Goal: Use online tool/utility

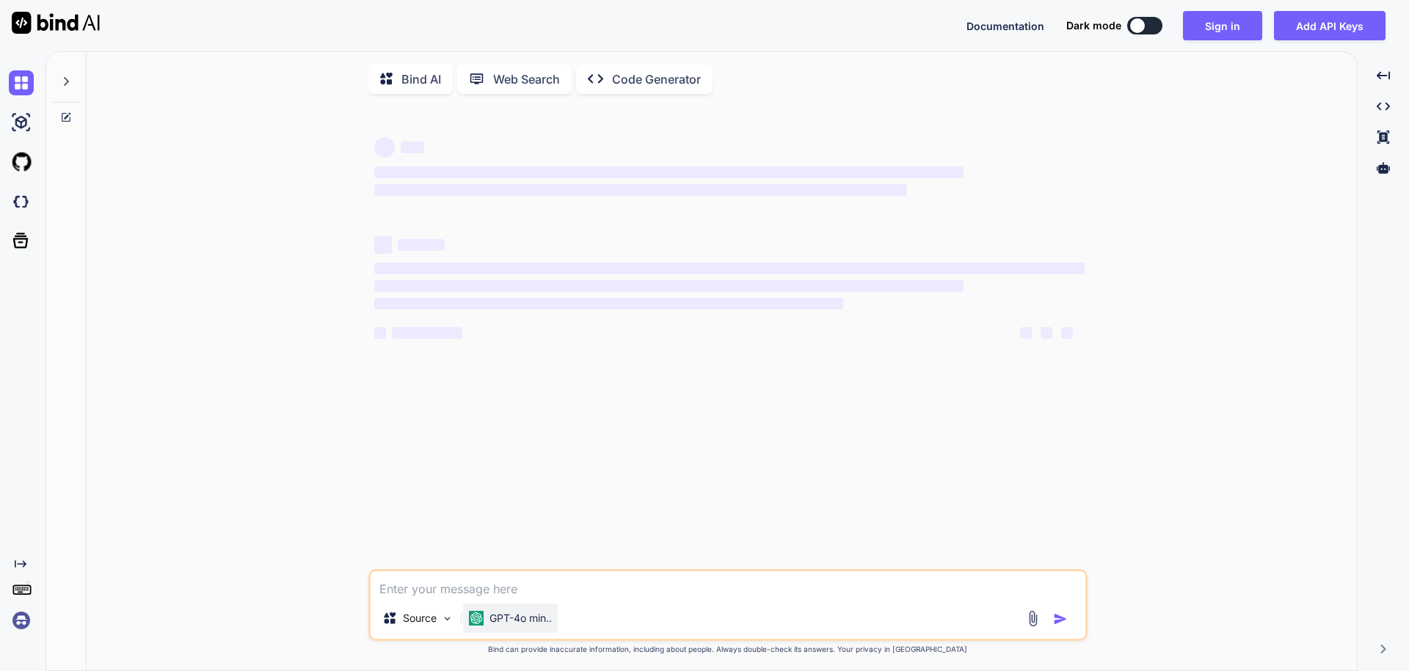
click at [511, 633] on div "GPT-4o min.." at bounding box center [510, 618] width 95 height 29
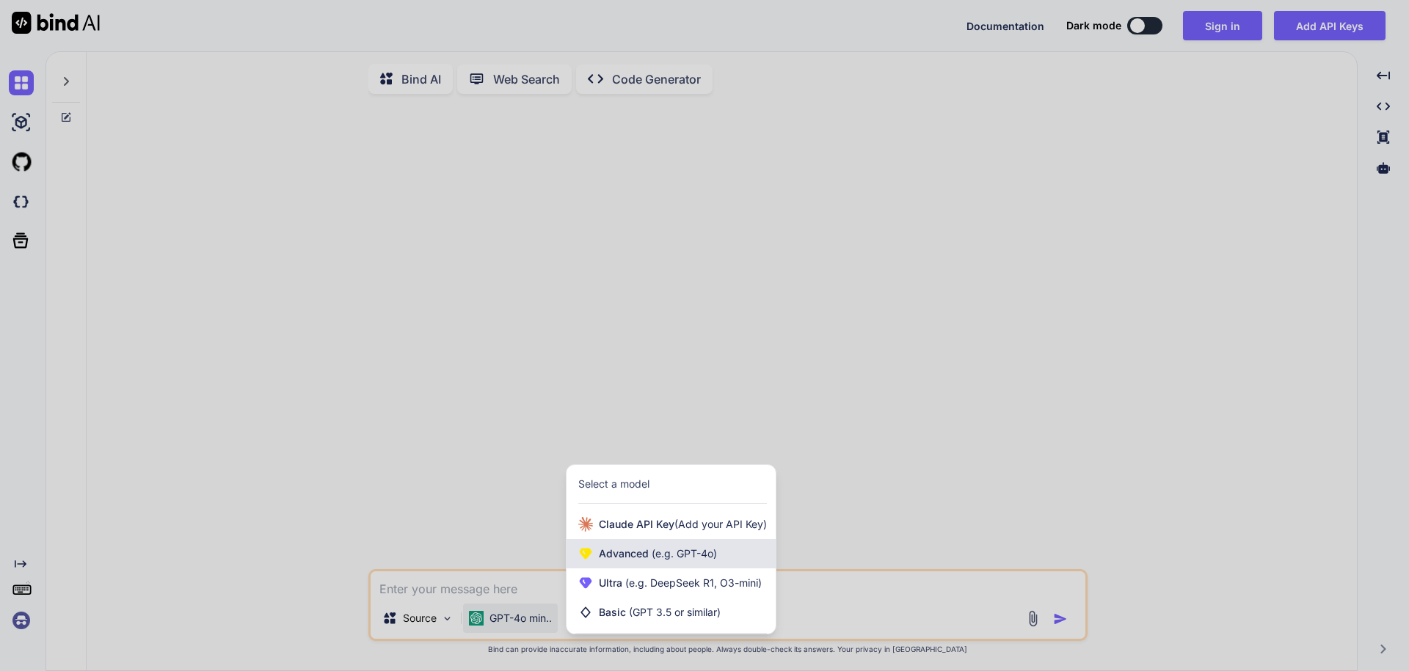
click at [743, 561] on div "Advanced (e.g. GPT-4o)" at bounding box center [671, 553] width 209 height 29
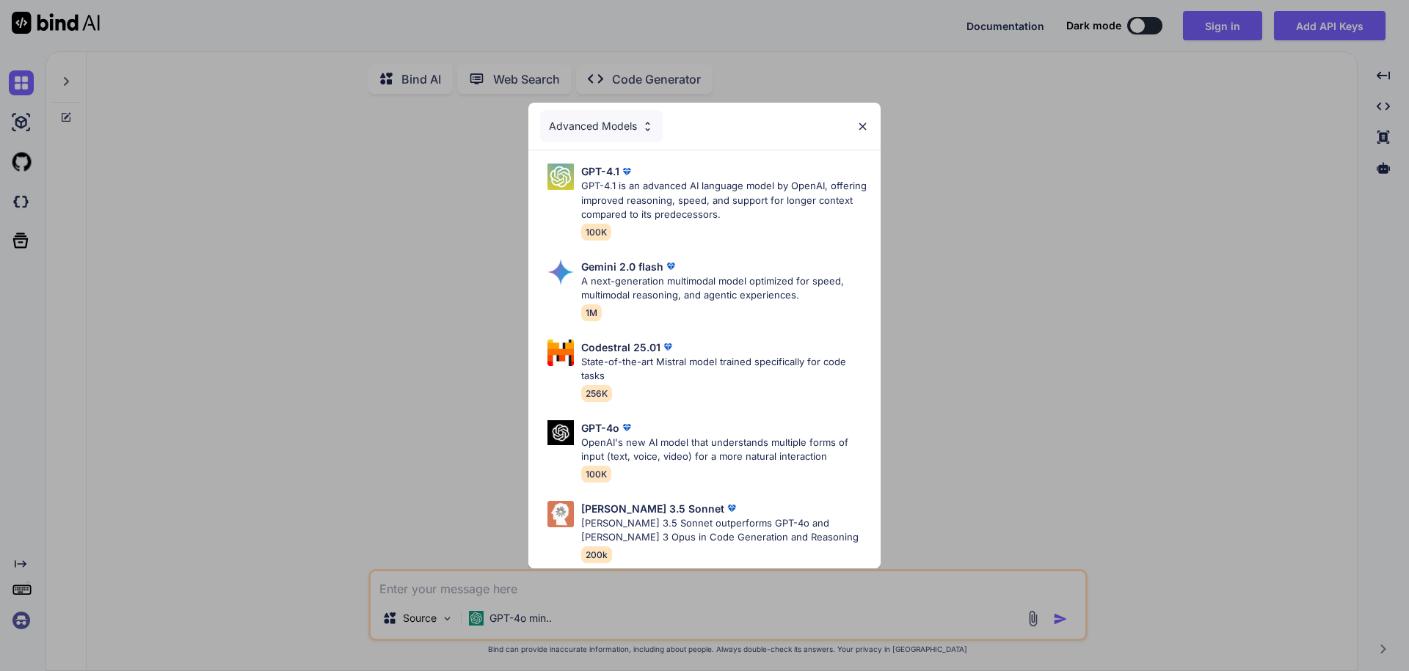
click at [607, 643] on div "Advanced Models GPT-4.1 GPT-4.1 is an advanced AI language model by OpenAI, off…" at bounding box center [704, 335] width 1409 height 671
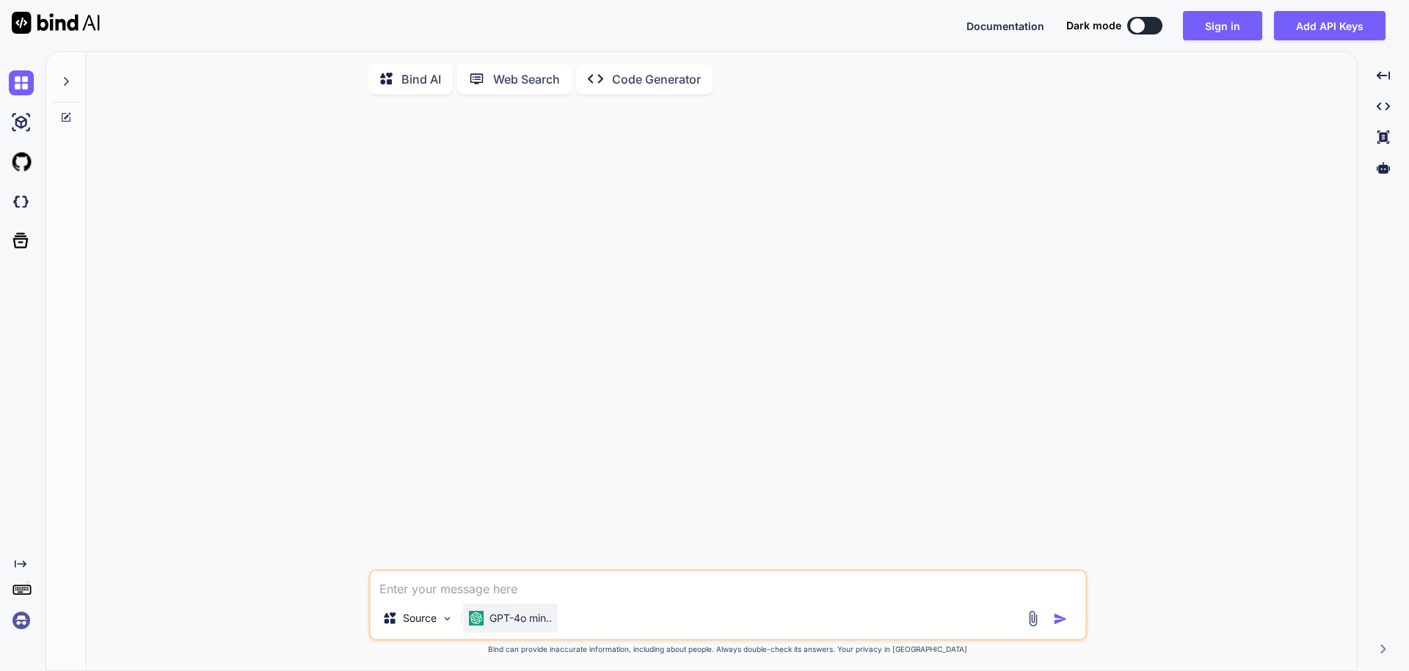
click at [539, 612] on div "GPT-4o min.." at bounding box center [510, 618] width 95 height 29
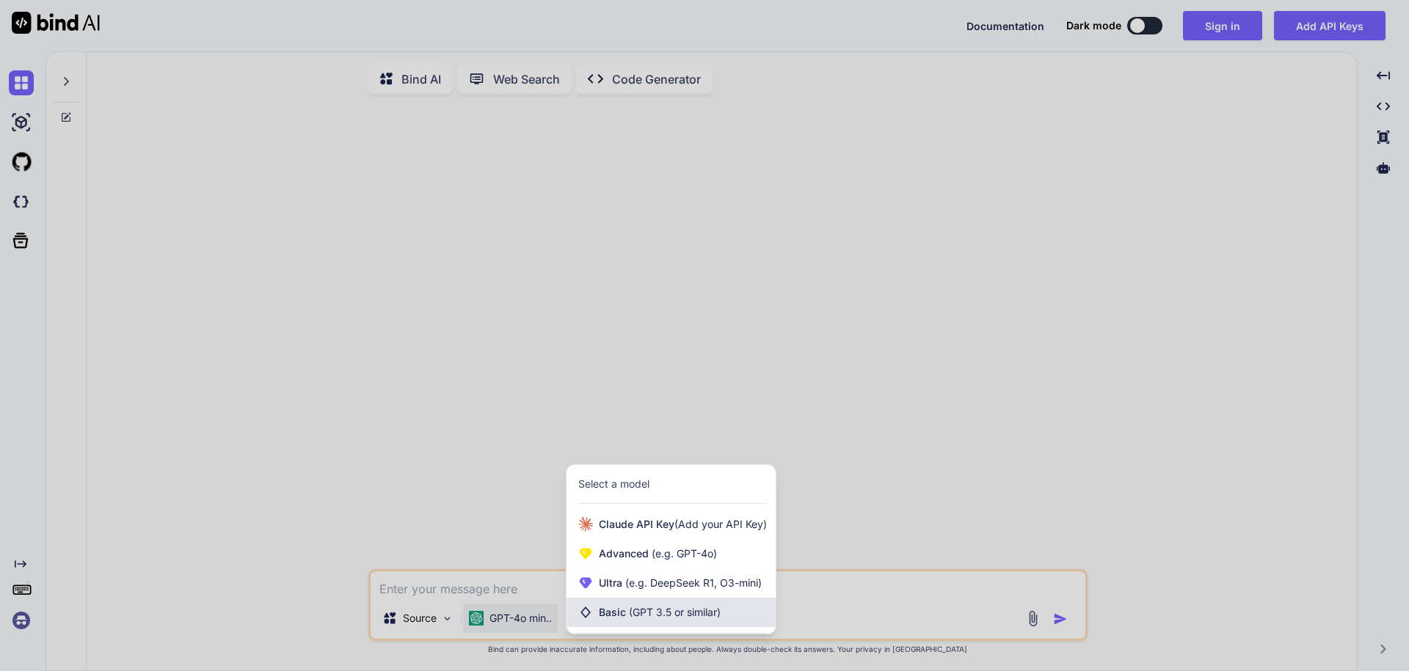
click at [657, 606] on div "Basic (GPT 3.5 or similar)" at bounding box center [671, 612] width 209 height 29
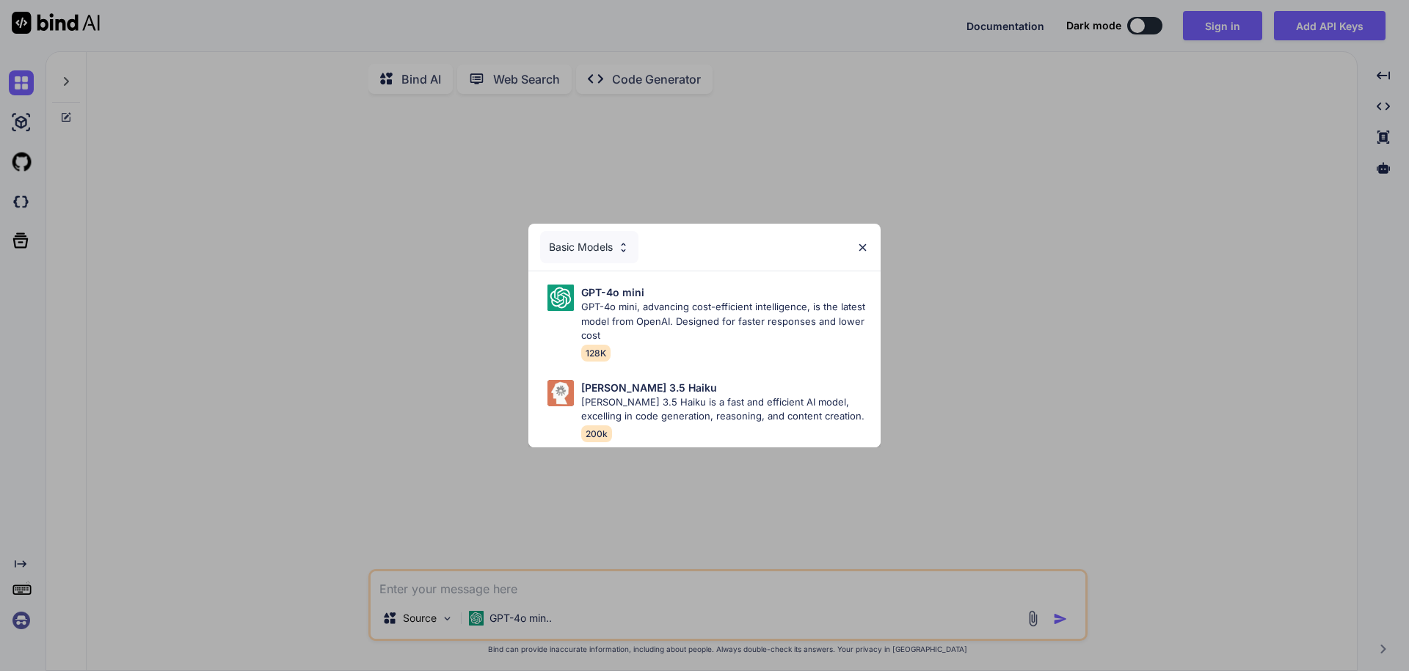
click at [863, 247] on img at bounding box center [862, 247] width 12 height 12
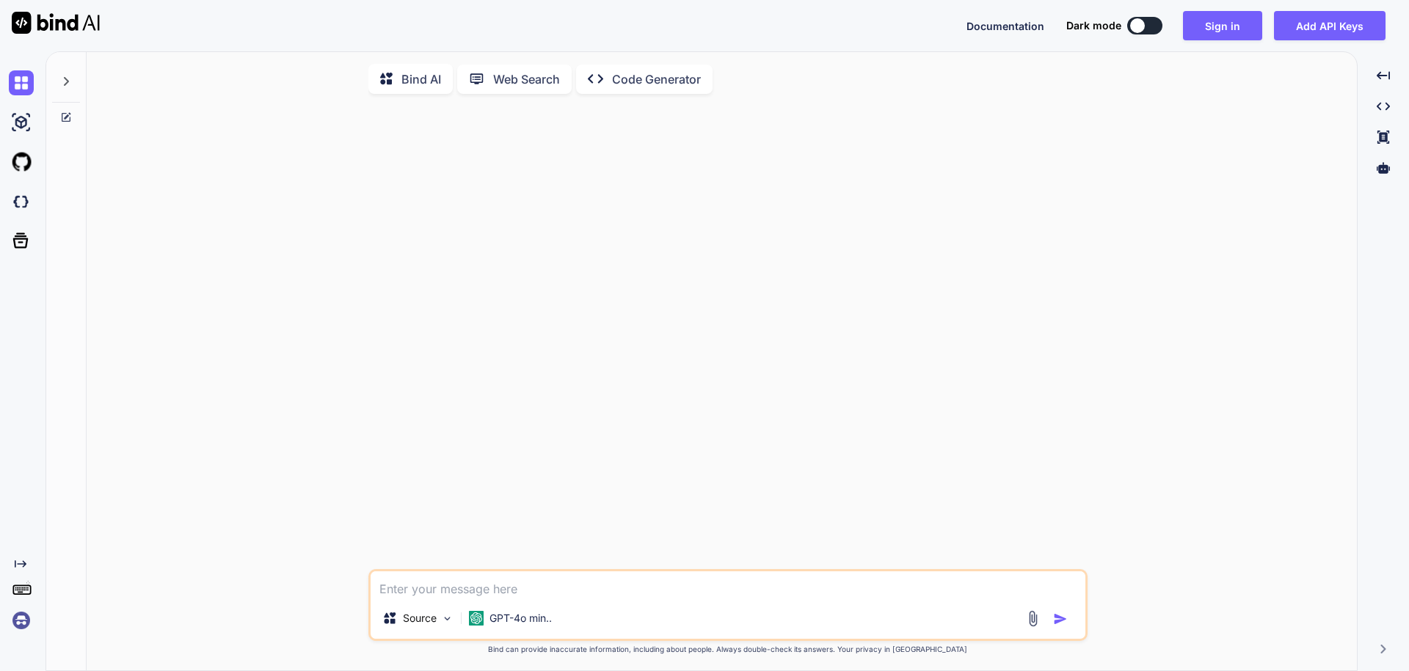
click at [387, 79] on icon at bounding box center [387, 80] width 15 height 15
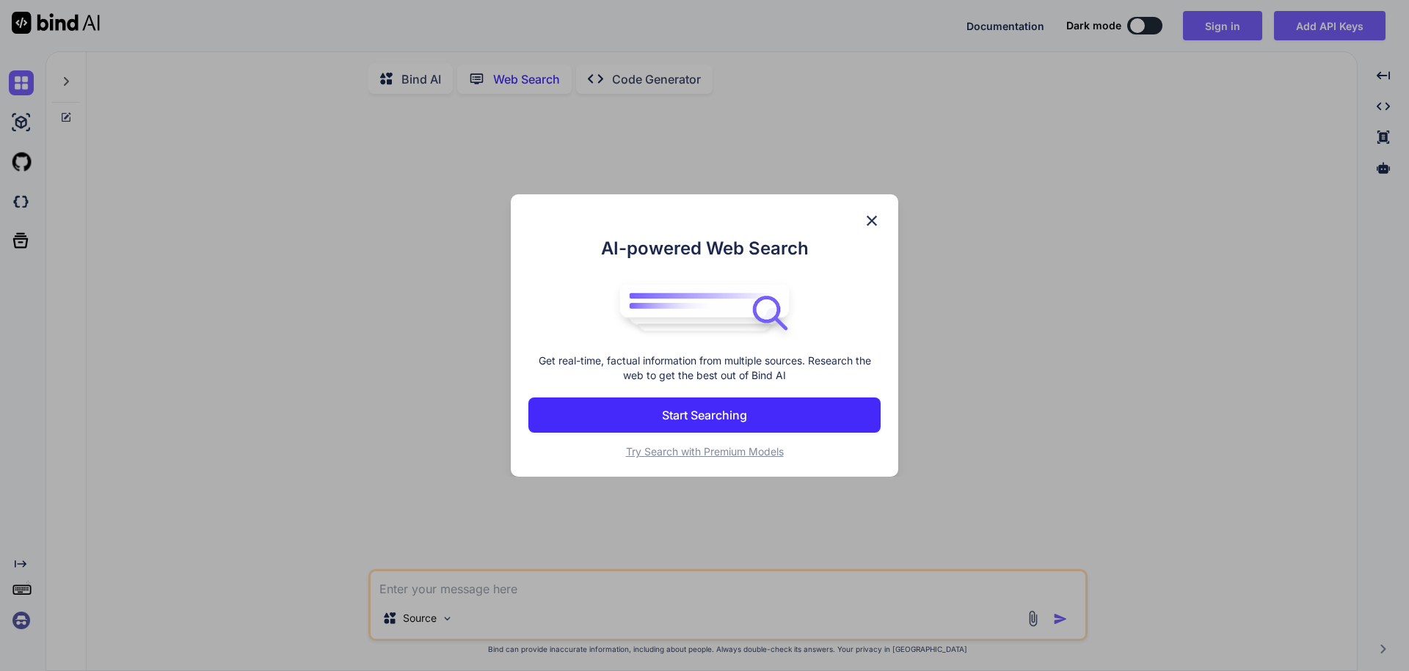
click at [655, 87] on div "Bind AI Web Search Created with Pixso. Code Generator Source Created with Bind …" at bounding box center [726, 361] width 1363 height 620
type textarea "x"
click at [870, 221] on img at bounding box center [872, 221] width 18 height 18
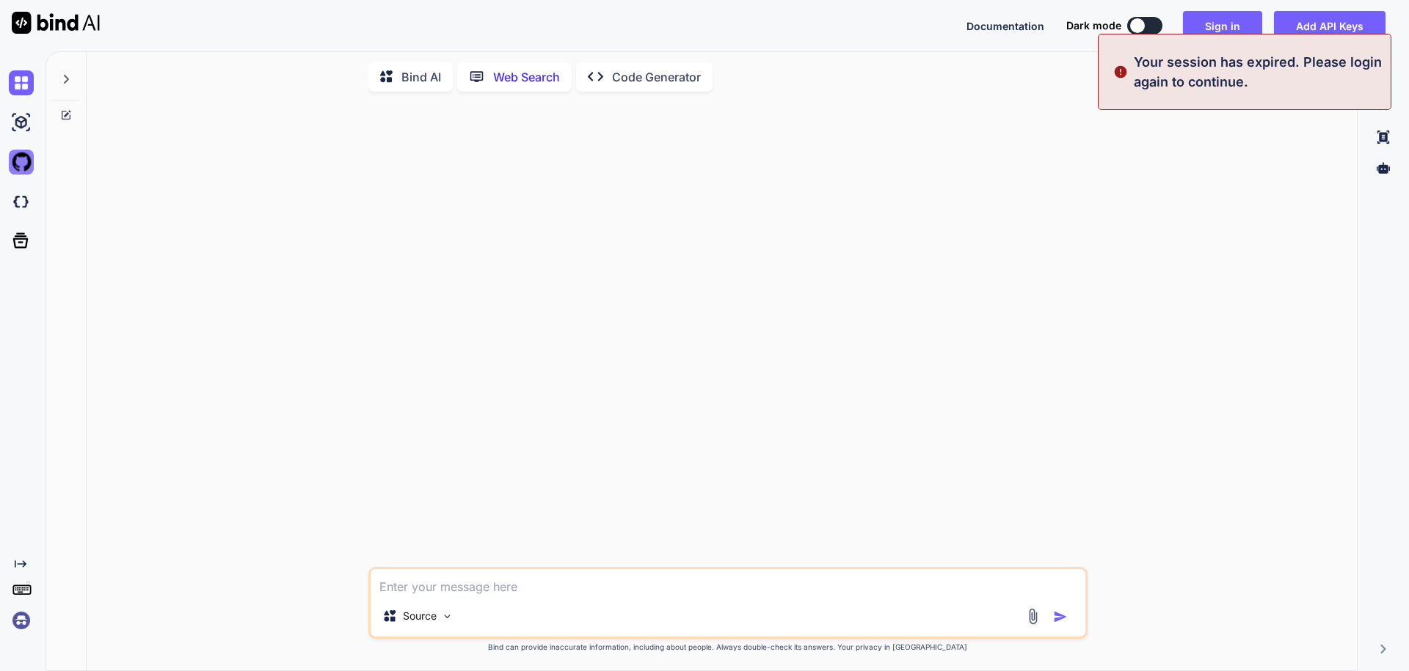
click at [20, 158] on img at bounding box center [21, 162] width 25 height 25
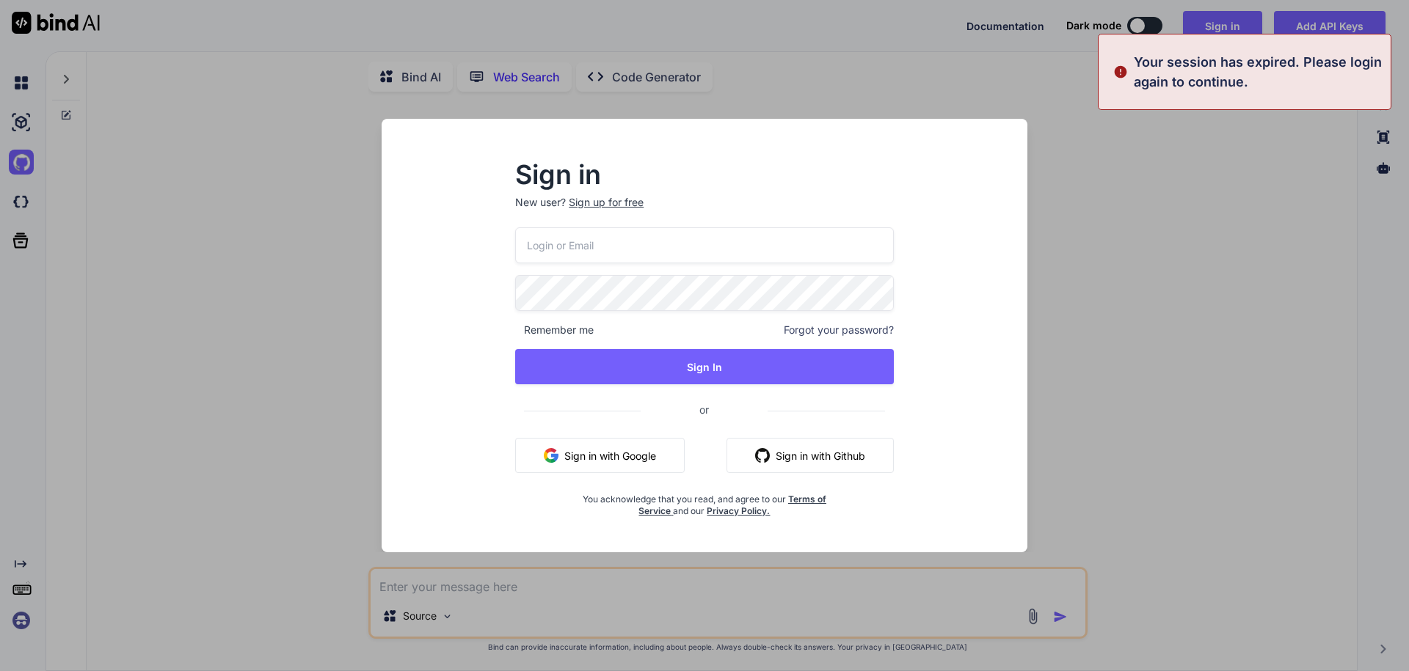
click at [1132, 170] on div "Sign in New user? Sign up for free Remember me Forgot your password? Sign In or…" at bounding box center [704, 335] width 1409 height 671
